Goal: Navigation & Orientation: Find specific page/section

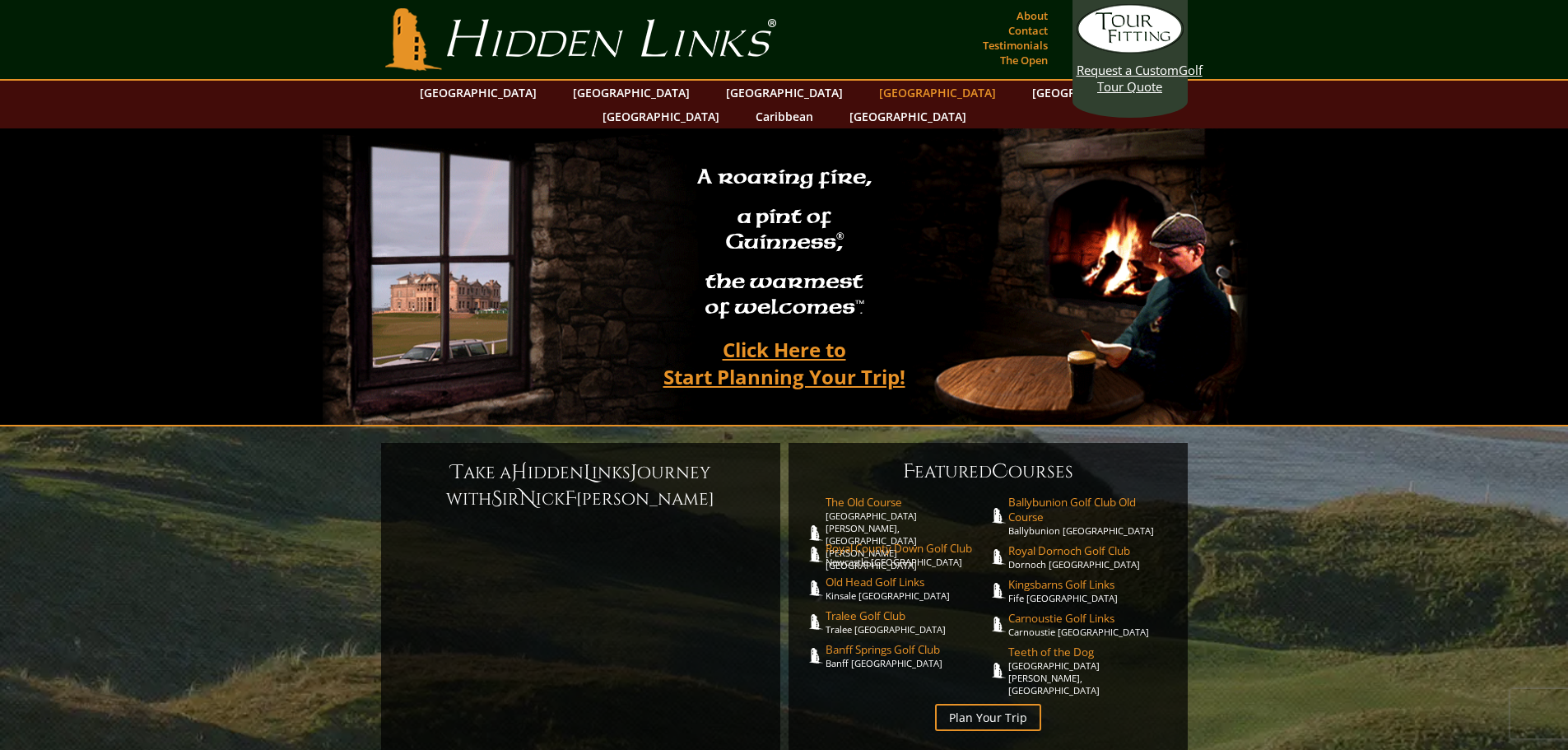
click at [871, 94] on link "[GEOGRAPHIC_DATA]" at bounding box center [937, 93] width 134 height 24
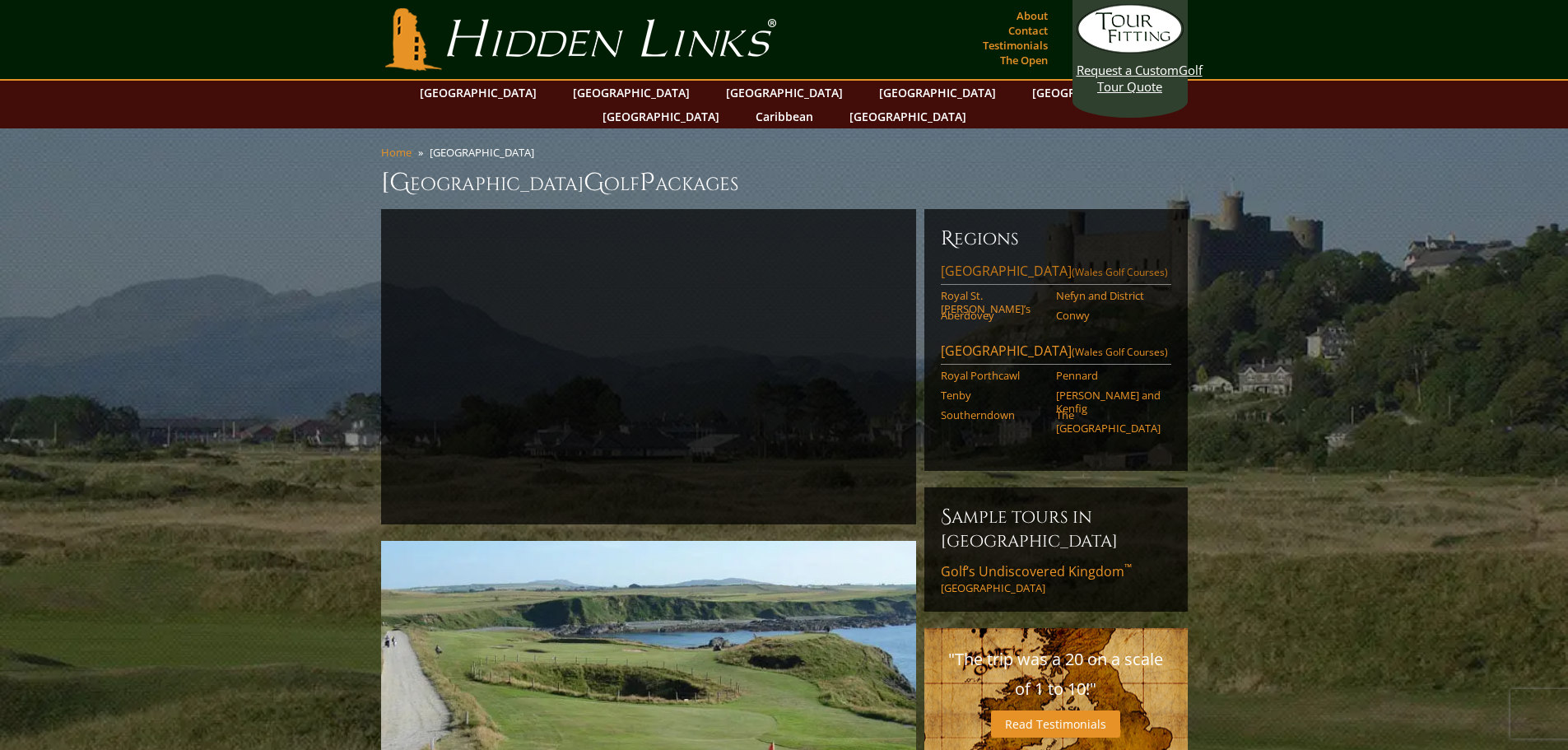
click at [982, 262] on link "[GEOGRAPHIC_DATA] ([GEOGRAPHIC_DATA] Golf Courses)" at bounding box center [1056, 273] width 231 height 23
